Goal: Transaction & Acquisition: Purchase product/service

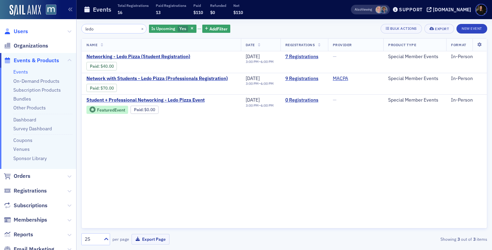
click at [25, 31] on span "Users" at bounding box center [21, 32] width 14 height 8
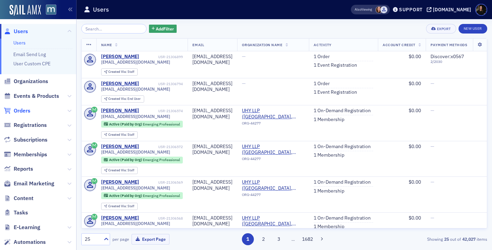
click at [22, 109] on span "Orders" at bounding box center [22, 111] width 17 height 8
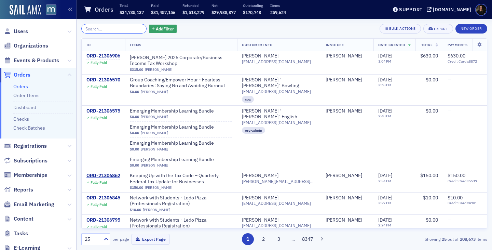
scroll to position [285, 0]
click at [163, 29] on span "Add Filter" at bounding box center [165, 29] width 18 height 6
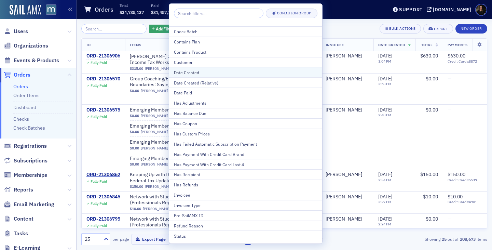
scroll to position [9, 0]
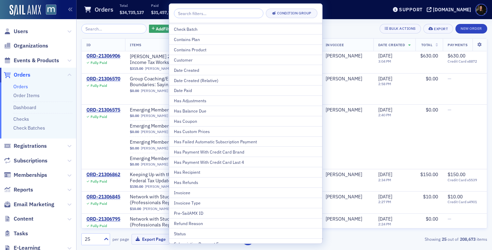
click at [190, 49] on div "Contains Product" at bounding box center [246, 49] width 144 height 6
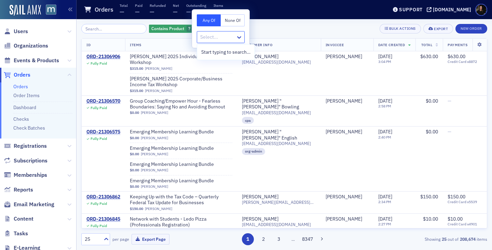
click at [205, 35] on div at bounding box center [218, 37] width 36 height 9
click at [471, 29] on button "New Order" at bounding box center [472, 29] width 32 height 10
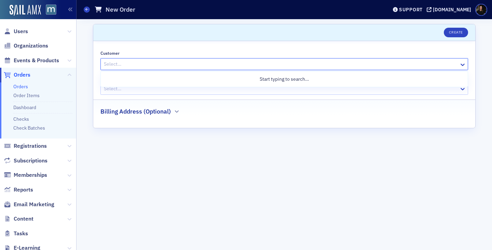
click at [117, 65] on div at bounding box center [280, 64] width 355 height 9
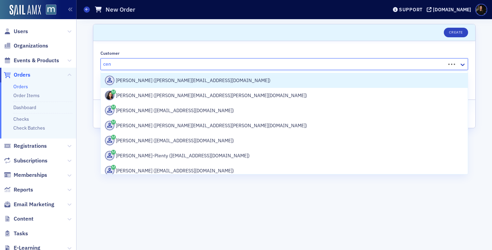
type input "ceng"
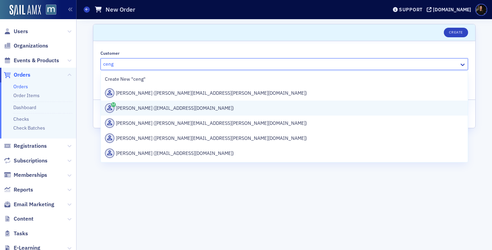
click at [140, 111] on div "[PERSON_NAME] ([EMAIL_ADDRESS][DOMAIN_NAME])" at bounding box center [284, 108] width 359 height 10
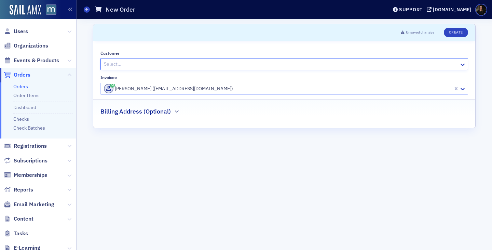
type input "\"
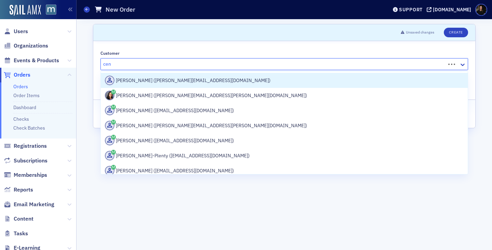
type input "ceng"
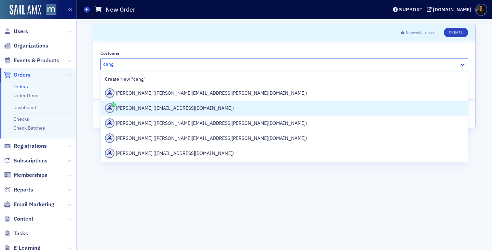
click at [198, 109] on div "[PERSON_NAME] ([EMAIL_ADDRESS][DOMAIN_NAME])" at bounding box center [284, 108] width 359 height 10
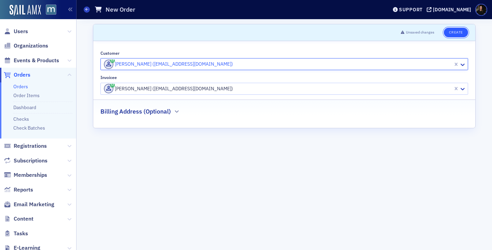
click at [453, 31] on button "Create" at bounding box center [456, 33] width 24 height 10
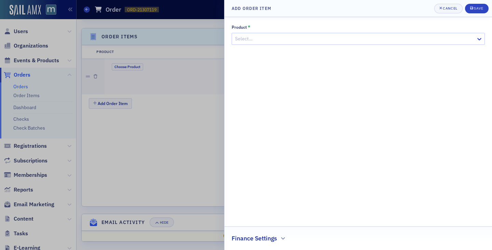
scroll to position [207, 0]
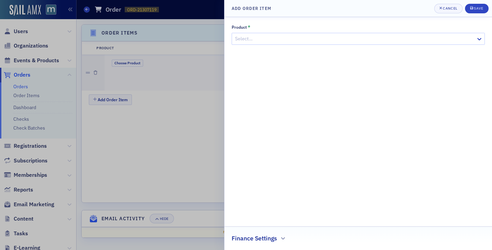
click at [296, 40] on div at bounding box center [354, 39] width 241 height 9
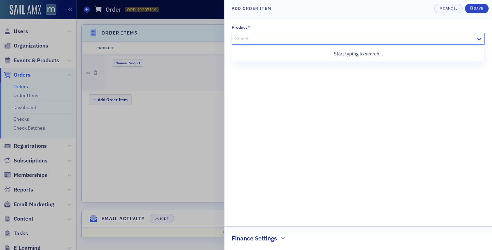
click at [344, 36] on div at bounding box center [354, 39] width 241 height 9
click at [338, 39] on div at bounding box center [354, 39] width 241 height 9
type input "emerging"
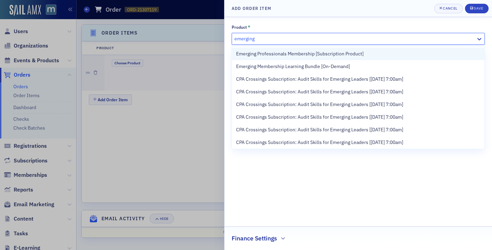
click at [335, 58] on div "Emerging Professionals Membership [Subscription Product]" at bounding box center [358, 54] width 253 height 13
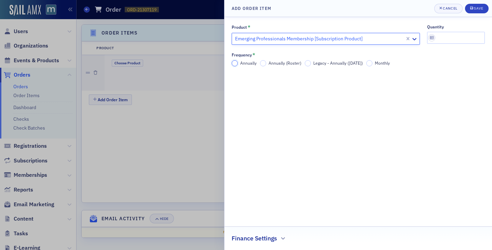
click at [234, 64] on input "Annually" at bounding box center [235, 63] width 6 height 6
drag, startPoint x: 234, startPoint y: 64, endPoint x: 327, endPoint y: 58, distance: 92.8
click at [325, 58] on div "Frequency * Annually Annually (Roster) Legacy - Annually ([DATE]) Monthly" at bounding box center [358, 59] width 253 height 14
click at [444, 38] on input "quantity" at bounding box center [456, 38] width 58 height 12
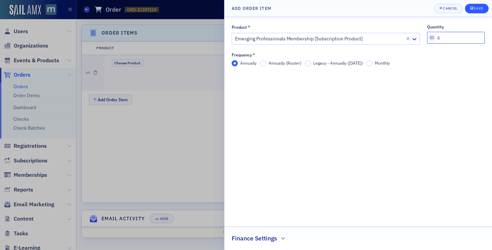
type input "4"
click at [476, 12] on button "Save" at bounding box center [477, 9] width 24 height 10
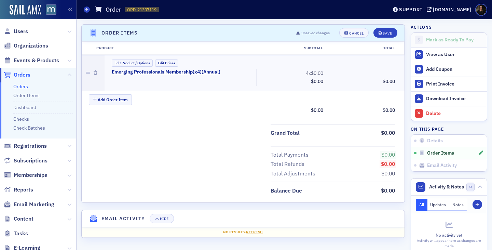
scroll to position [184, 0]
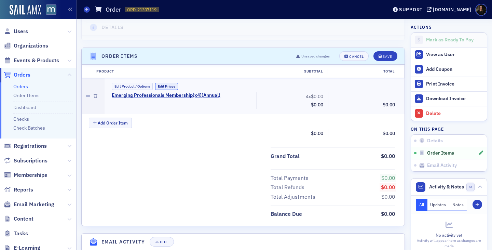
click at [163, 83] on button "Edit Prices" at bounding box center [166, 86] width 23 height 7
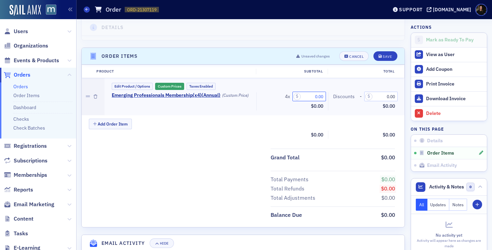
drag, startPoint x: 314, startPoint y: 97, endPoint x: 345, endPoint y: 97, distance: 31.1
click at [345, 97] on div "Emerging Professionals Membership (x 4 ) ( Annual ) (Custom Price) 4 x 0.00 Sub…" at bounding box center [253, 101] width 293 height 18
type input "195.00"
click at [387, 56] on div "Save" at bounding box center [387, 57] width 9 height 4
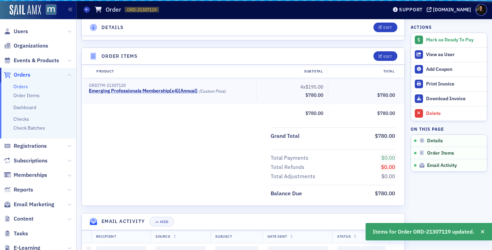
scroll to position [187, 0]
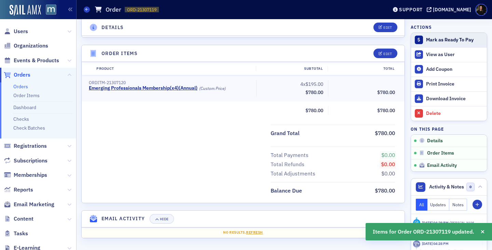
click at [439, 37] on div "Mark as Ready To Pay" at bounding box center [454, 40] width 57 height 6
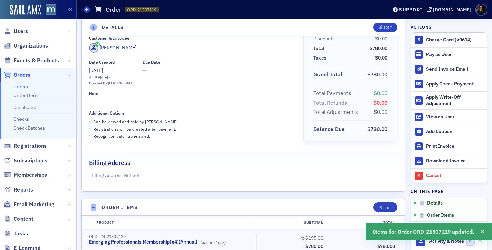
scroll to position [0, 0]
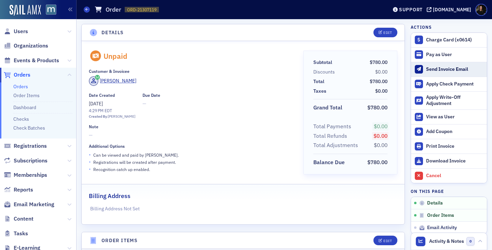
click at [441, 71] on div "Send Invoice Email" at bounding box center [454, 69] width 57 height 6
